Goal: Task Accomplishment & Management: Use online tool/utility

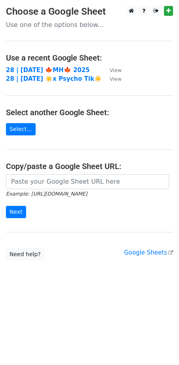
click at [35, 66] on td "28 | SEP 28 🍁MH🍁 2025" at bounding box center [54, 70] width 96 height 9
click at [35, 70] on strong "28 | [DATE] 🍁MH🍁 2025" at bounding box center [48, 70] width 84 height 7
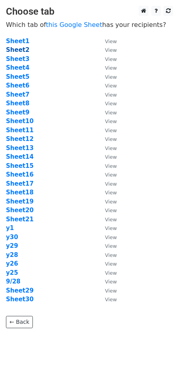
click at [19, 50] on strong "Sheet2" at bounding box center [17, 49] width 23 height 7
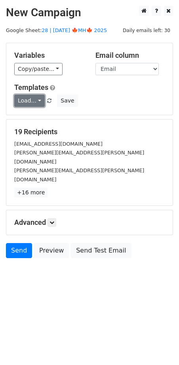
click at [25, 100] on link "Load..." at bounding box center [29, 101] width 31 height 12
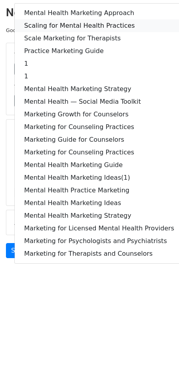
click at [76, 22] on link "Scaling for Mental Health Practices" at bounding box center [99, 25] width 169 height 13
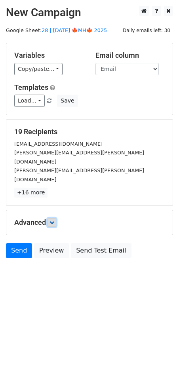
click at [52, 220] on icon at bounding box center [52, 222] width 5 height 5
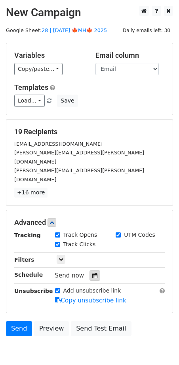
click at [92, 273] on icon at bounding box center [94, 276] width 5 height 6
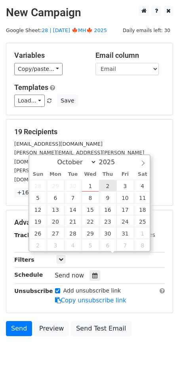
type input "2025-10-02 12:00"
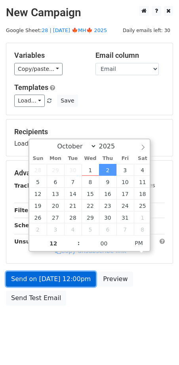
drag, startPoint x: 67, startPoint y: 284, endPoint x: 52, endPoint y: 284, distance: 15.5
click at [67, 284] on link "Send on Oct 2 at 12:00pm" at bounding box center [51, 279] width 90 height 15
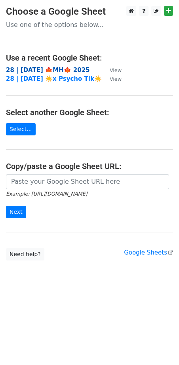
click at [50, 71] on strong "28 | [DATE] 🍁MH🍁 2025" at bounding box center [48, 70] width 84 height 7
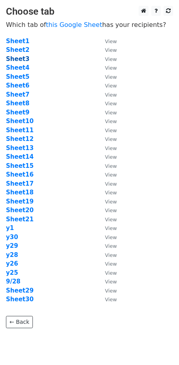
click at [18, 59] on strong "Sheet3" at bounding box center [17, 58] width 23 height 7
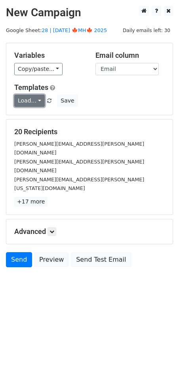
click at [25, 99] on link "Load..." at bounding box center [29, 101] width 31 height 12
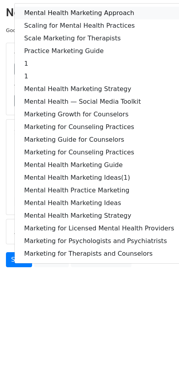
click at [65, 15] on link "Mental Health Marketing Approach" at bounding box center [99, 13] width 169 height 13
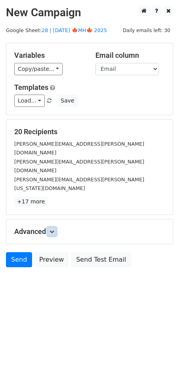
click at [53, 230] on icon at bounding box center [52, 232] width 5 height 5
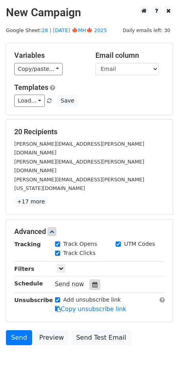
click at [92, 282] on icon at bounding box center [94, 285] width 5 height 6
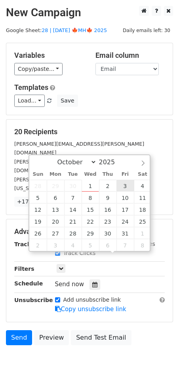
type input "[DATE] 12:00"
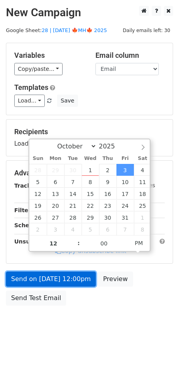
click at [84, 273] on link "Send on [DATE] 12:00pm" at bounding box center [51, 279] width 90 height 15
